Goal: Transaction & Acquisition: Download file/media

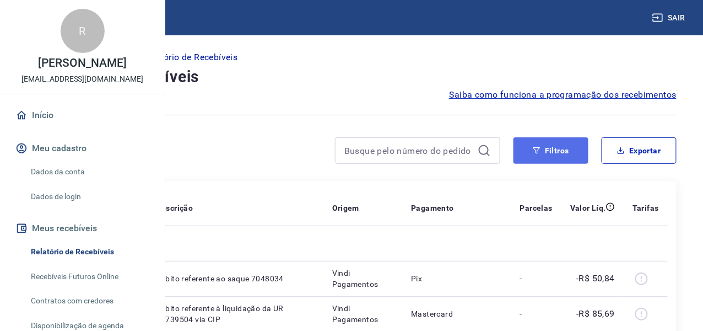
click at [539, 148] on icon "button" at bounding box center [537, 151] width 8 height 8
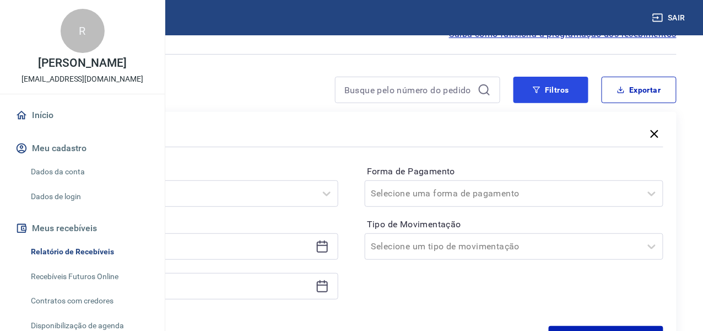
scroll to position [110, 0]
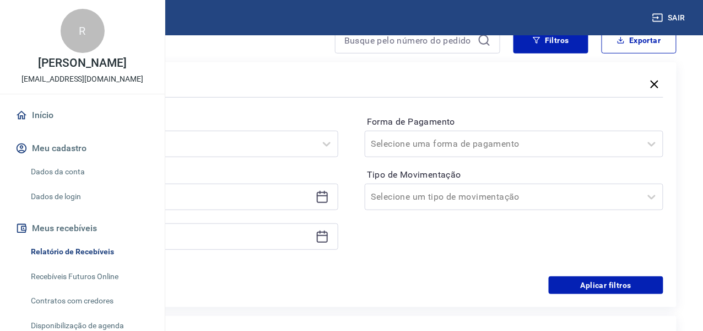
click at [329, 197] on icon at bounding box center [322, 196] width 13 height 13
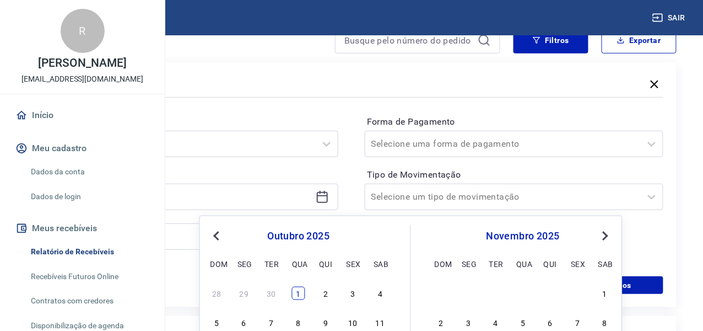
click at [301, 291] on div "1" at bounding box center [298, 293] width 13 height 13
type input "[DATE]"
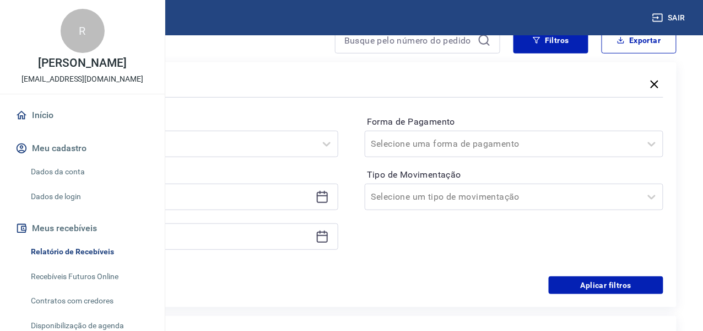
scroll to position [220, 0]
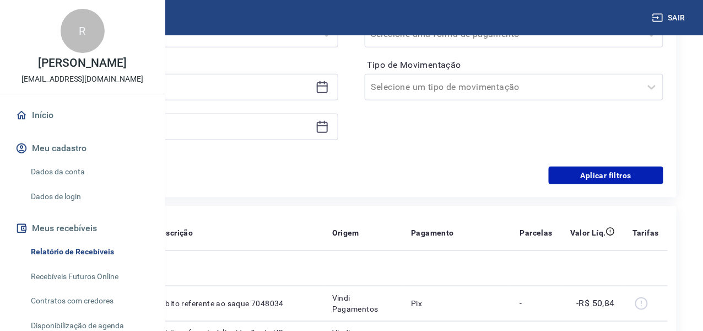
click at [328, 126] on icon at bounding box center [322, 127] width 11 height 11
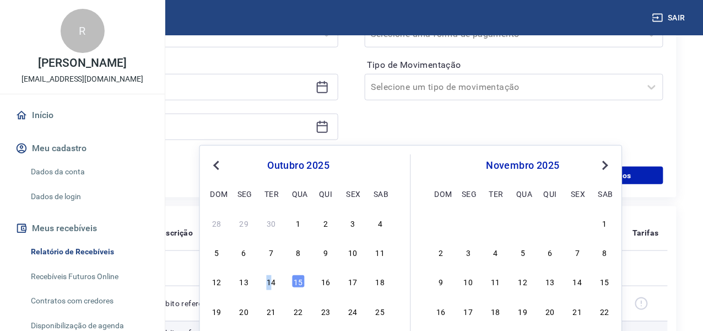
drag, startPoint x: 268, startPoint y: 279, endPoint x: 400, endPoint y: 240, distance: 137.4
click at [269, 279] on div "14" at bounding box center [270, 281] width 13 height 13
type input "[DATE]"
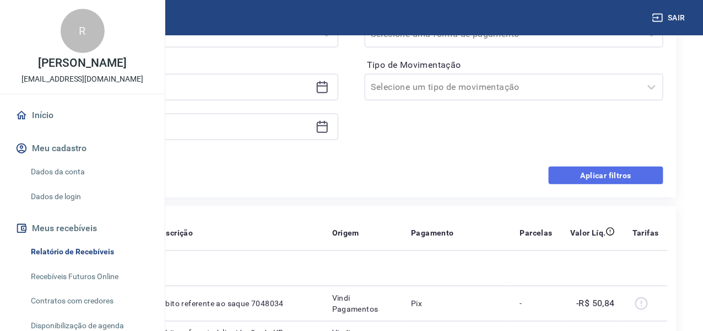
click at [623, 179] on button "Aplicar filtros" at bounding box center [606, 175] width 115 height 18
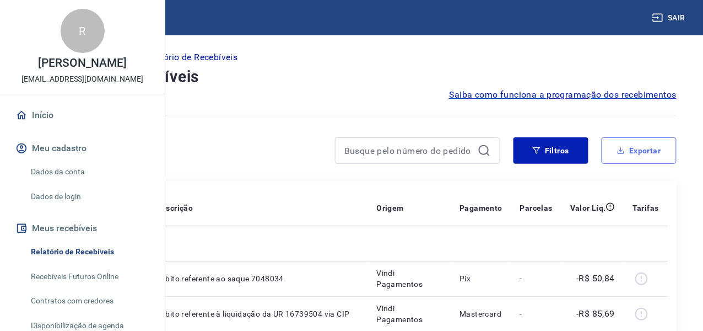
click at [647, 146] on button "Exportar" at bounding box center [639, 150] width 75 height 26
type input "[DATE]"
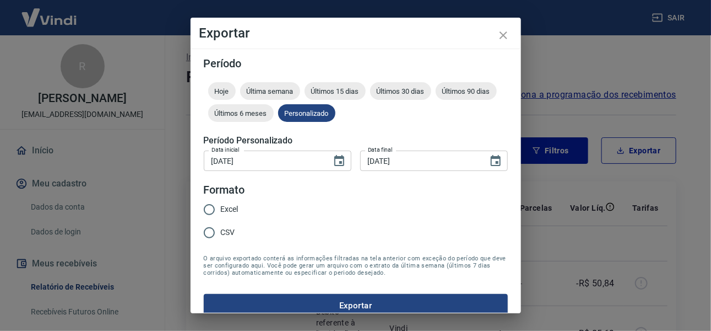
click at [221, 206] on span "Excel" at bounding box center [230, 209] width 18 height 12
click at [221, 206] on input "Excel" at bounding box center [209, 209] width 23 height 23
radio input "true"
click at [328, 303] on button "Exportar" at bounding box center [356, 305] width 304 height 23
